Goal: Transaction & Acquisition: Purchase product/service

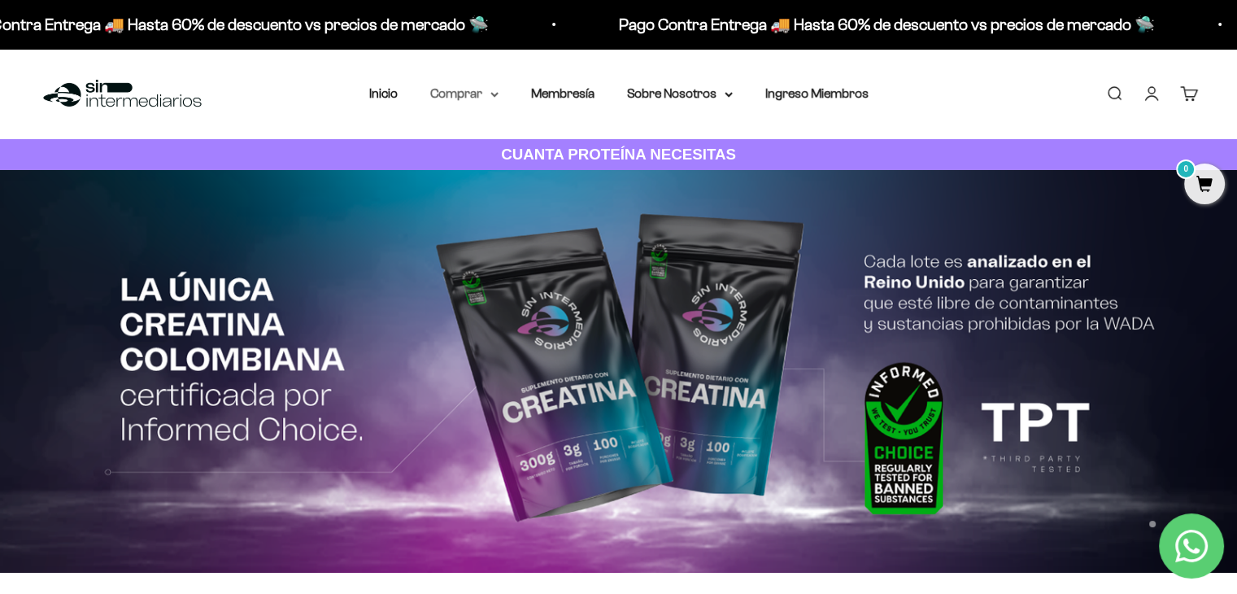
click at [481, 93] on summary "Comprar" at bounding box center [464, 93] width 68 height 21
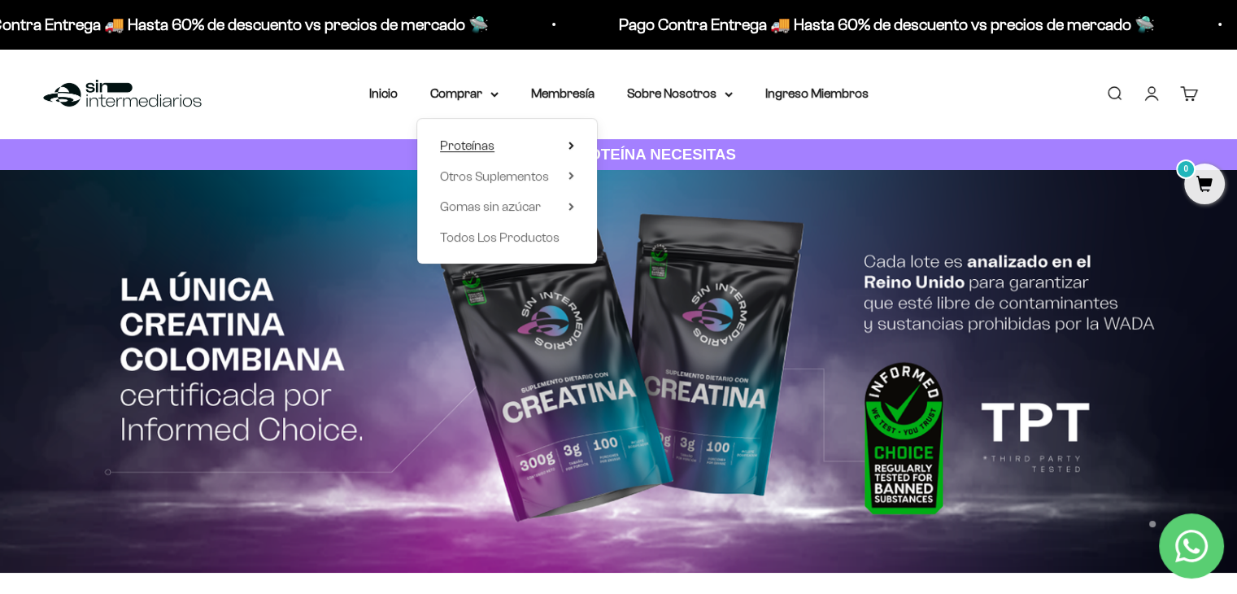
click at [485, 142] on span "Proteínas" at bounding box center [467, 145] width 55 height 14
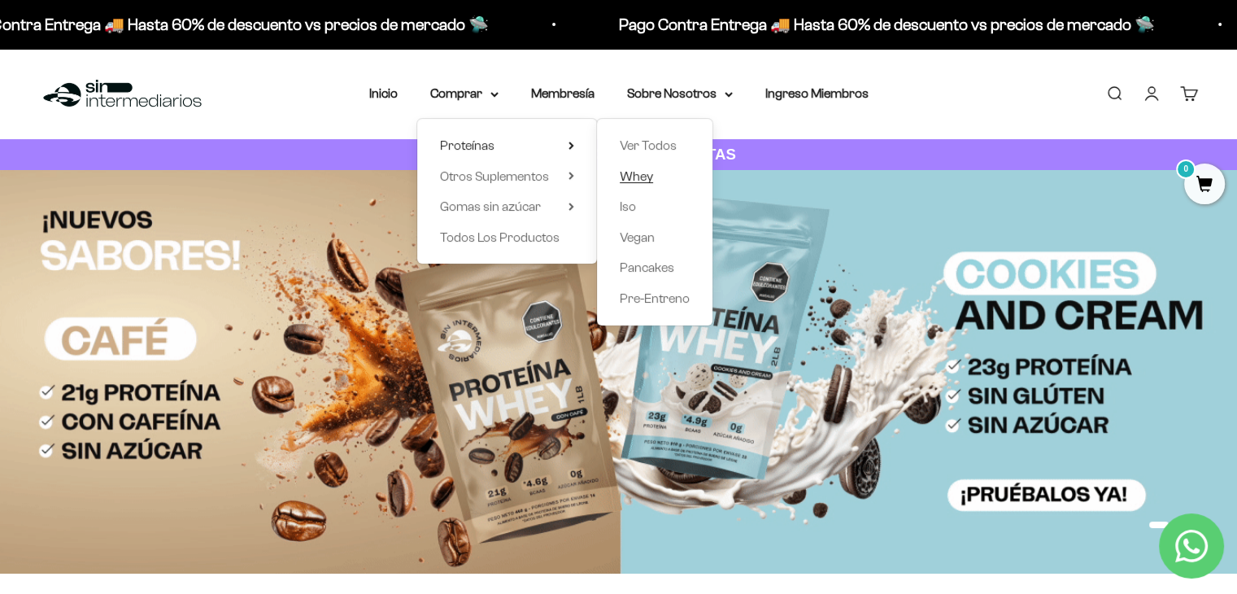
click at [649, 172] on span "Whey" at bounding box center [636, 176] width 33 height 14
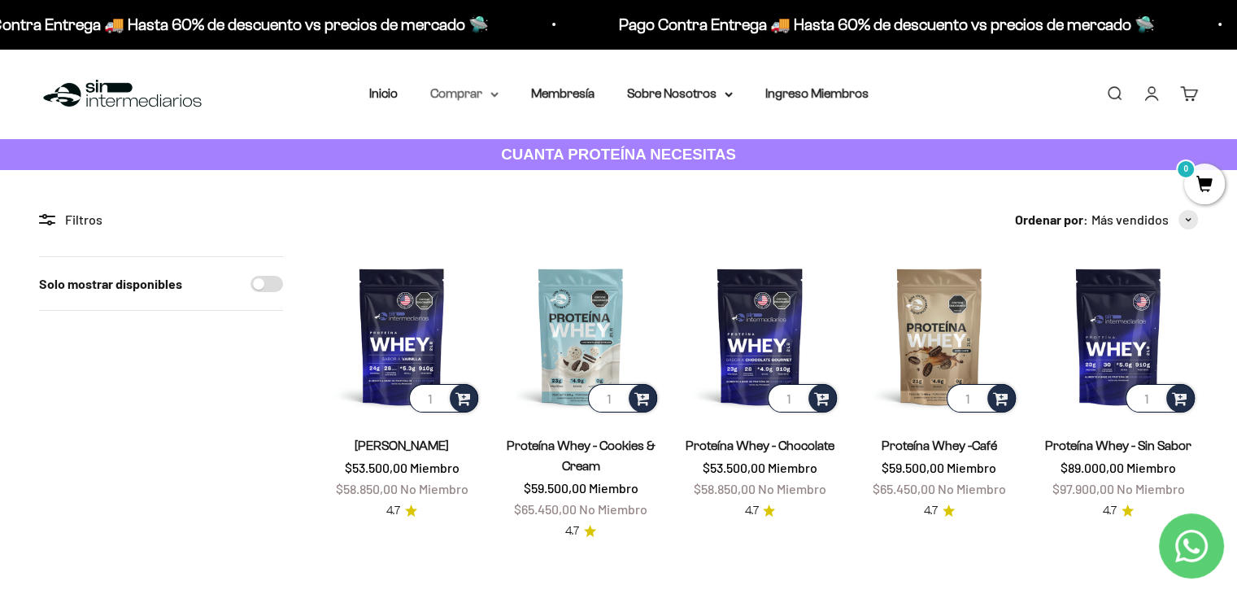
click at [485, 92] on summary "Comprar" at bounding box center [464, 93] width 68 height 21
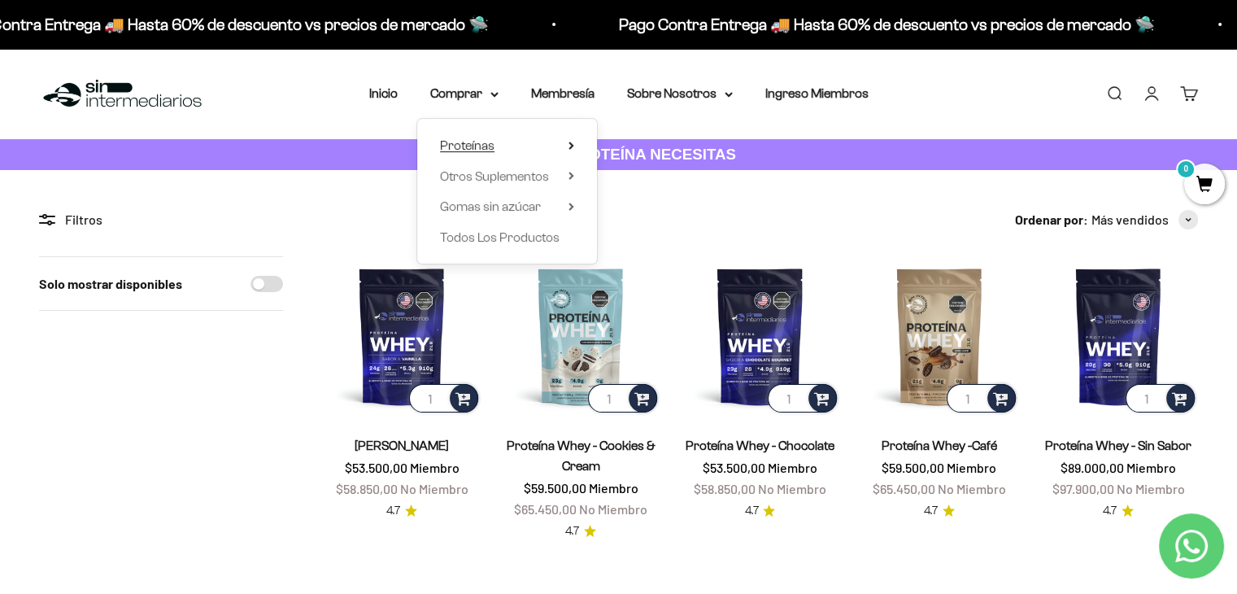
click at [491, 143] on span "Proteínas" at bounding box center [467, 145] width 55 height 14
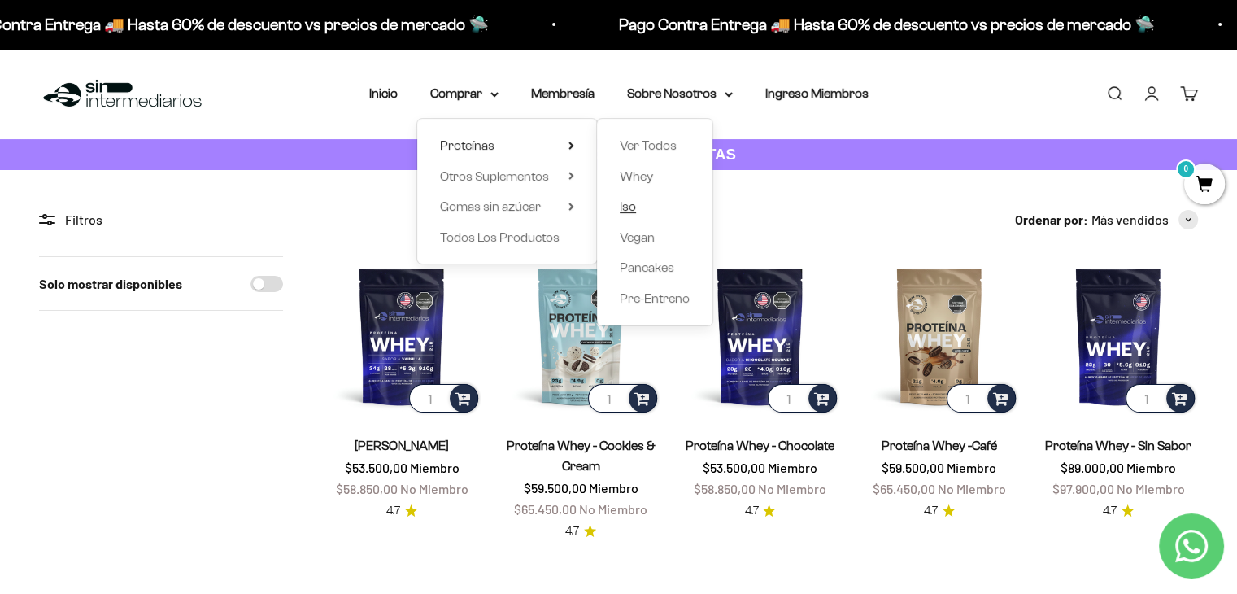
click at [638, 207] on link "Iso" at bounding box center [655, 206] width 70 height 21
